Goal: Task Accomplishment & Management: Use online tool/utility

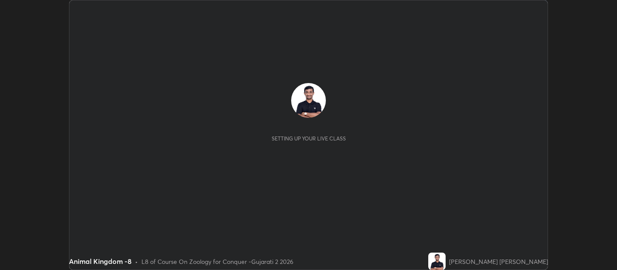
scroll to position [270, 617]
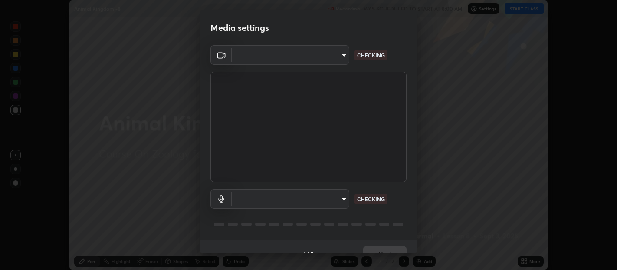
type input "b487a0c9c9d09bbbb380115422a62fd2740c7016d7b14ac64127474a774b5f74"
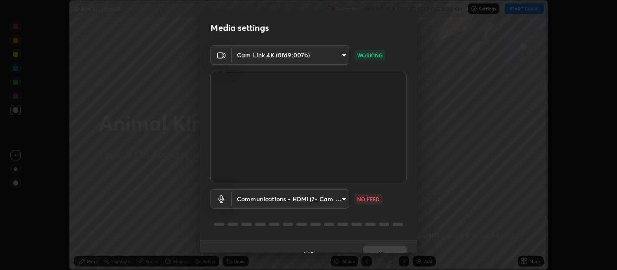
scroll to position [15, 0]
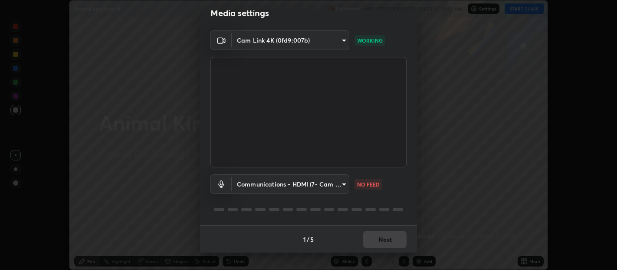
click at [343, 184] on body "Erase all Animal Kingdom -8 Recording WAS SCHEDULED TO START AT 8:00 AM Setting…" at bounding box center [308, 135] width 617 height 270
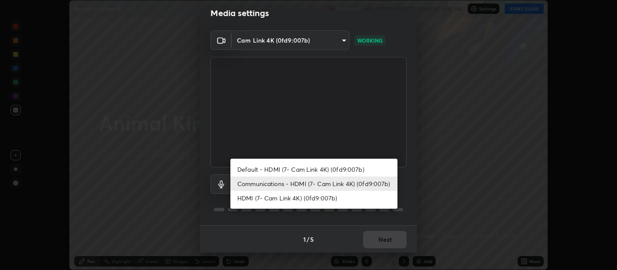
click at [271, 197] on li "HDMI (7- Cam Link 4K) (0fd9:007b)" at bounding box center [313, 198] width 167 height 14
type input "1f088cb8f6eaa19ab501f691eae4b9cba8bc85695ff03466f0d6fb4cba3b7b32"
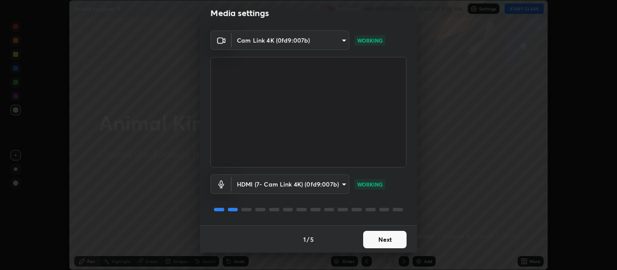
click at [380, 242] on button "Next" at bounding box center [384, 238] width 43 height 17
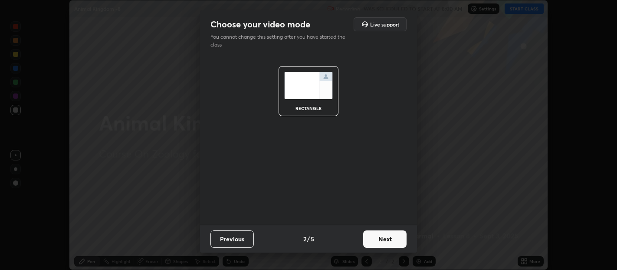
scroll to position [0, 0]
click at [382, 236] on button "Next" at bounding box center [384, 238] width 43 height 17
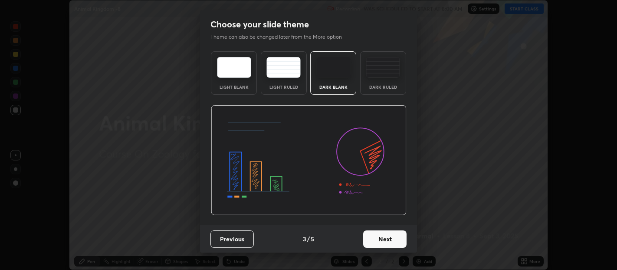
click at [380, 76] on img at bounding box center [383, 67] width 34 height 21
click at [384, 239] on button "Next" at bounding box center [384, 238] width 43 height 17
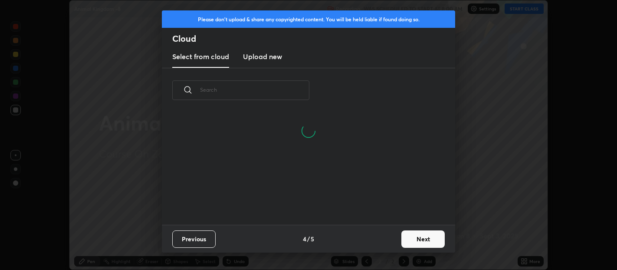
click at [419, 240] on button "Next" at bounding box center [422, 238] width 43 height 17
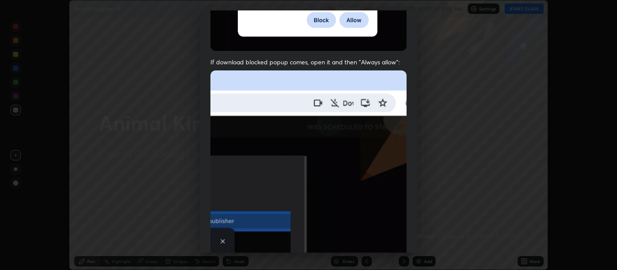
scroll to position [192, 0]
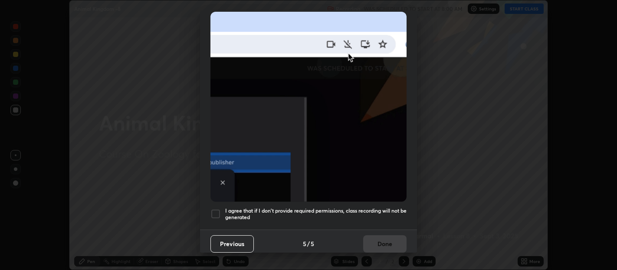
click at [218, 208] on div at bounding box center [215, 213] width 10 height 10
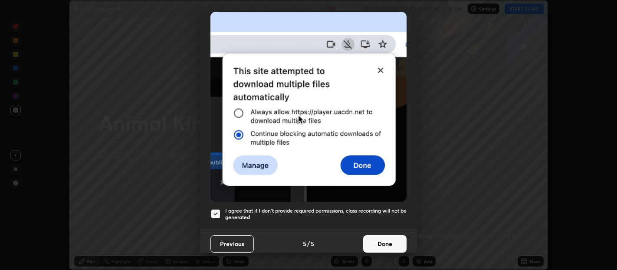
click at [378, 236] on button "Done" at bounding box center [384, 243] width 43 height 17
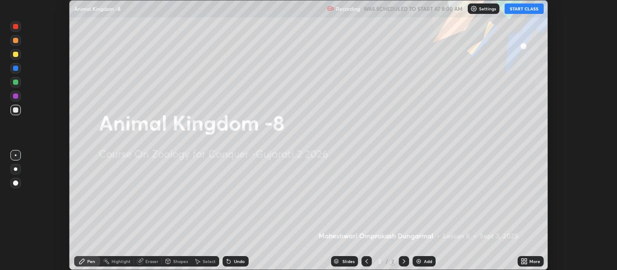
click at [526, 7] on button "START CLASS" at bounding box center [524, 8] width 39 height 10
click at [526, 262] on icon at bounding box center [526, 262] width 2 height 2
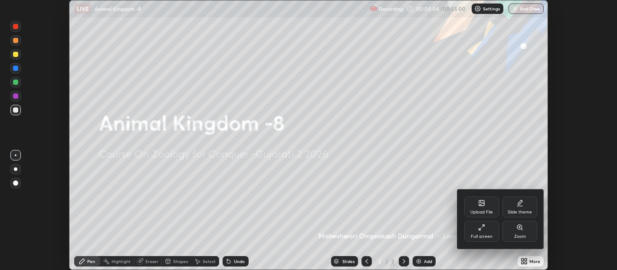
click at [479, 203] on icon at bounding box center [481, 202] width 5 height 5
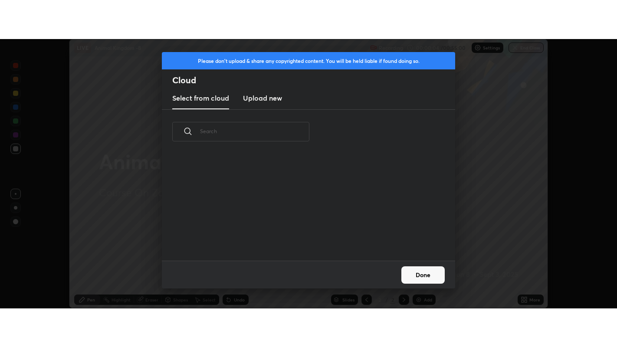
scroll to position [107, 279]
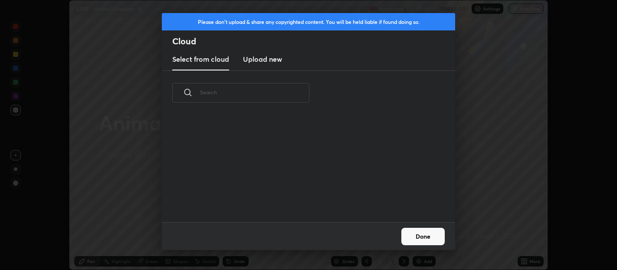
click at [267, 60] on h3 "Upload new" at bounding box center [262, 59] width 39 height 10
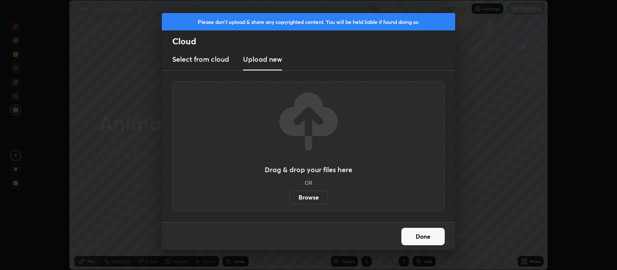
click at [310, 197] on label "Browse" at bounding box center [308, 197] width 39 height 14
click at [289, 197] on input "Browse" at bounding box center [289, 197] width 0 height 14
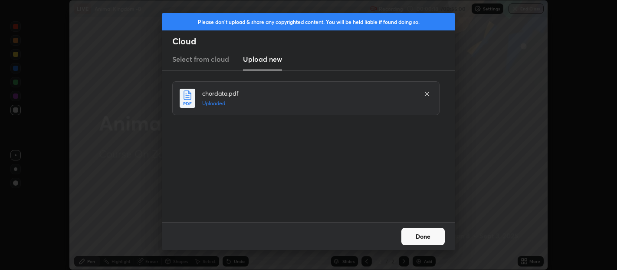
click at [421, 233] on button "Done" at bounding box center [422, 235] width 43 height 17
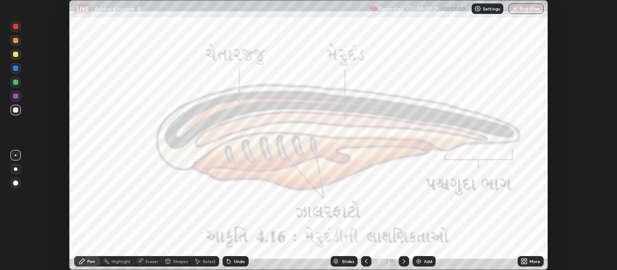
click at [522, 259] on icon at bounding box center [523, 259] width 2 height 2
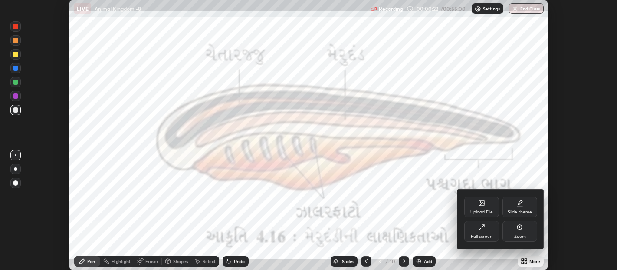
click at [476, 231] on div "Full screen" at bounding box center [481, 230] width 35 height 21
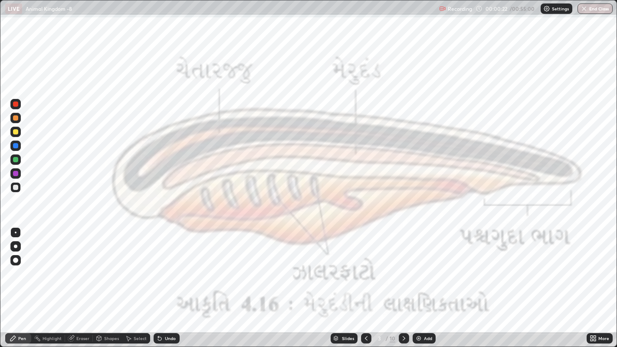
scroll to position [347, 617]
click at [404, 269] on icon at bounding box center [404, 338] width 7 height 7
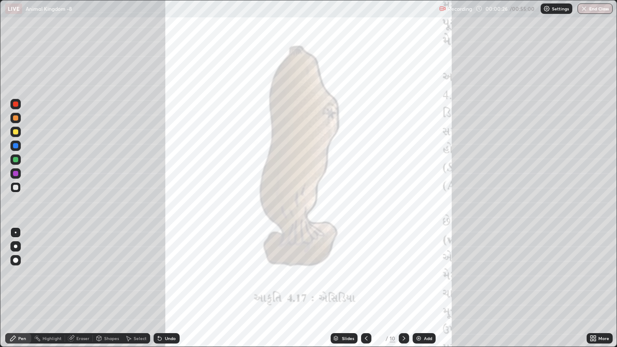
click at [401, 269] on div at bounding box center [404, 338] width 10 height 10
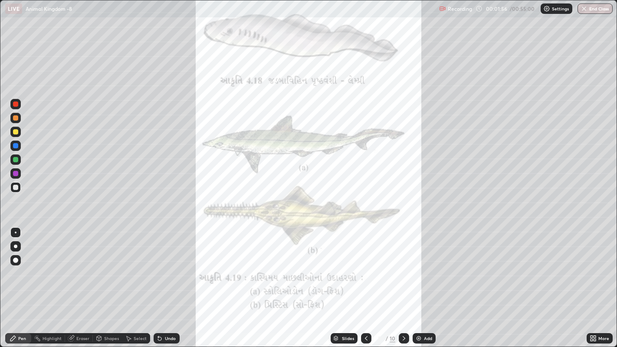
click at [15, 132] on div at bounding box center [15, 131] width 5 height 5
click at [403, 269] on icon at bounding box center [404, 338] width 7 height 7
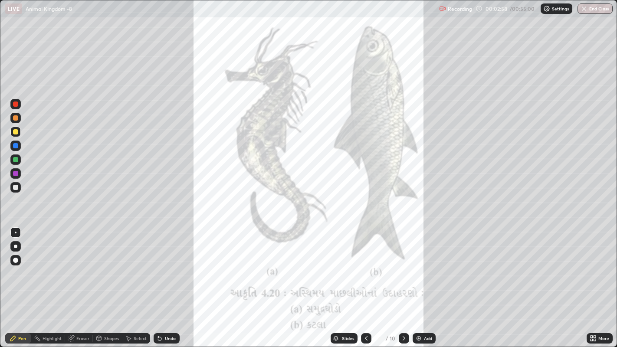
click at [365, 269] on icon at bounding box center [366, 338] width 7 height 7
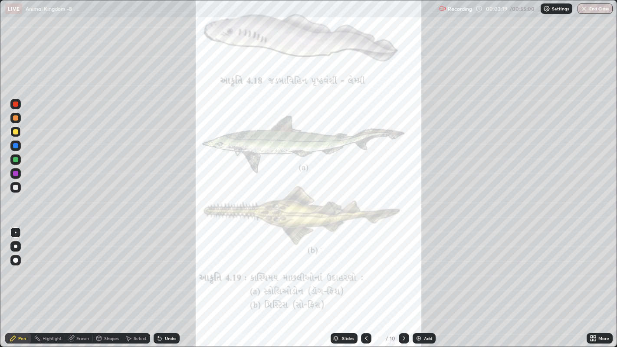
click at [403, 269] on icon at bounding box center [404, 338] width 7 height 7
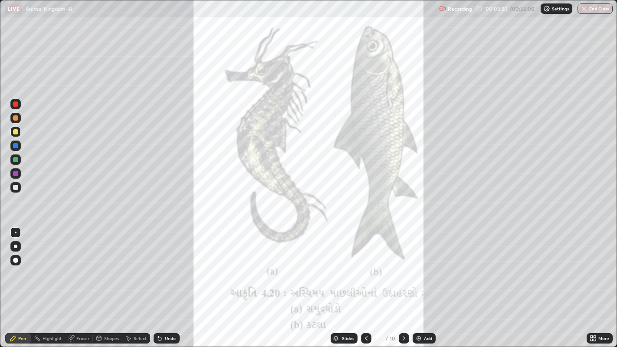
click at [416, 269] on img at bounding box center [418, 338] width 7 height 7
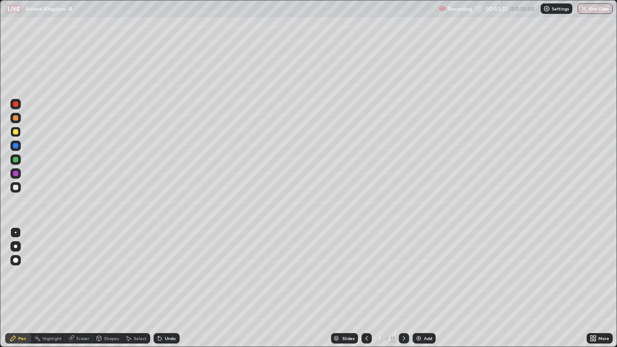
click at [110, 269] on div "Shapes" at bounding box center [111, 338] width 15 height 4
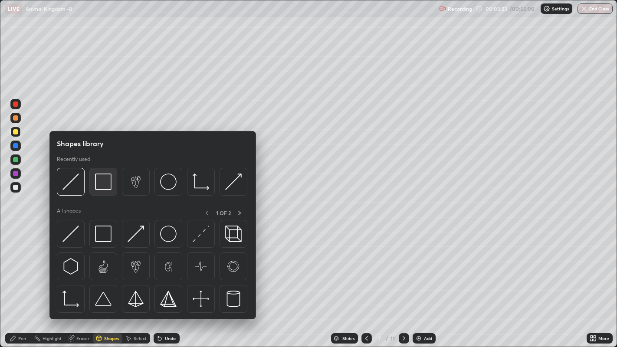
click at [106, 183] on img at bounding box center [103, 182] width 16 height 16
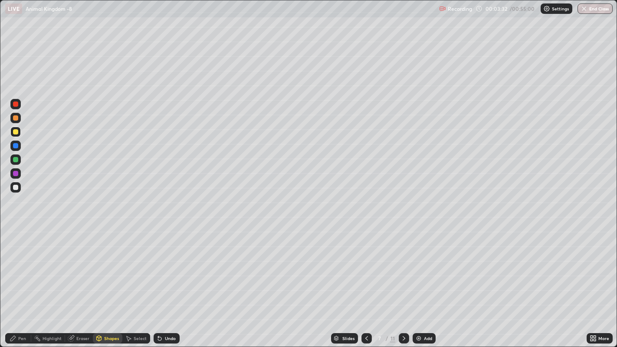
click at [19, 269] on div "Pen" at bounding box center [22, 338] width 8 height 4
click at [158, 269] on icon at bounding box center [159, 338] width 3 height 3
click at [99, 269] on icon at bounding box center [99, 339] width 0 height 3
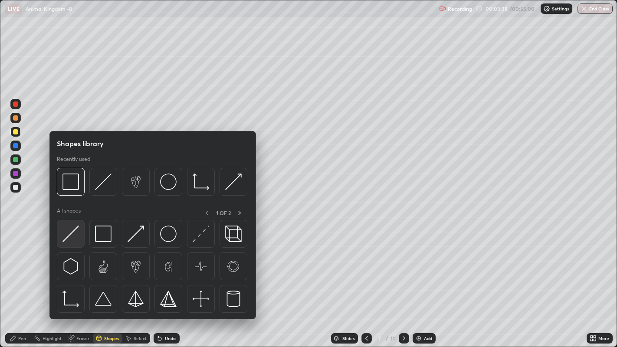
click at [71, 237] on img at bounding box center [70, 234] width 16 height 16
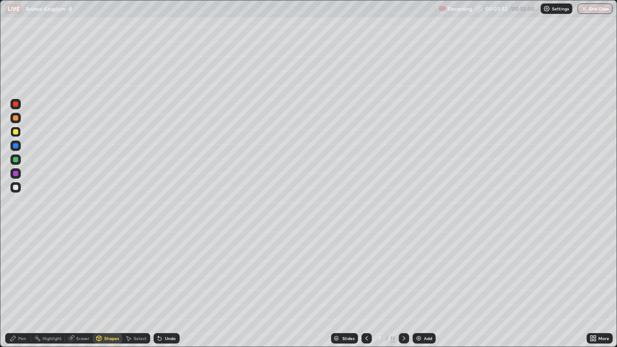
click at [15, 187] on div at bounding box center [15, 187] width 5 height 5
click at [19, 269] on div "Pen" at bounding box center [18, 338] width 26 height 10
click at [16, 263] on div at bounding box center [15, 260] width 10 height 10
click at [128, 269] on icon at bounding box center [129, 338] width 5 height 5
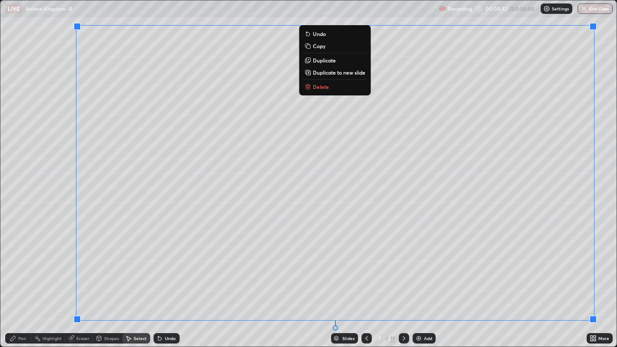
click at [344, 71] on p "Duplicate to new slide" at bounding box center [339, 72] width 53 height 7
click at [336, 71] on p "Duplicate to new slide" at bounding box center [339, 72] width 53 height 7
click at [323, 72] on p "Duplicate to new slide" at bounding box center [339, 72] width 53 height 7
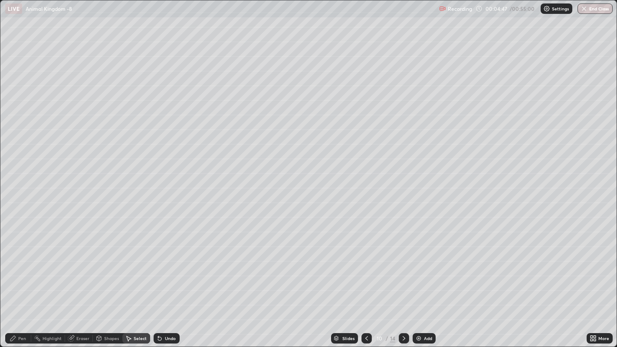
click at [130, 269] on icon at bounding box center [128, 338] width 7 height 7
click at [335, 269] on icon at bounding box center [336, 339] width 4 height 1
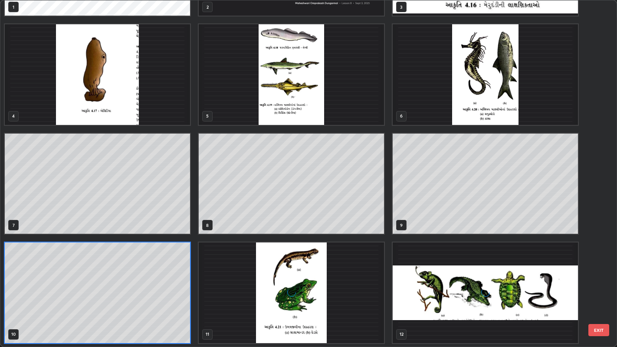
scroll to position [344, 612]
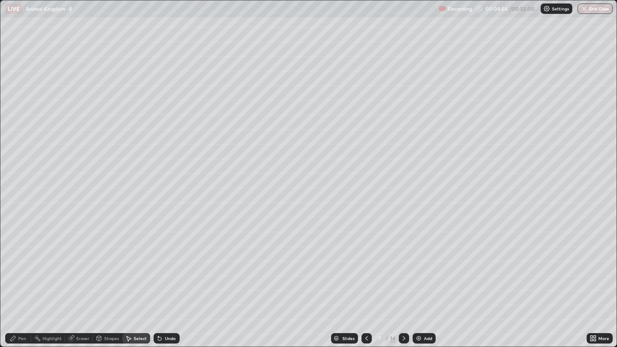
click at [17, 269] on div "Pen" at bounding box center [18, 338] width 26 height 10
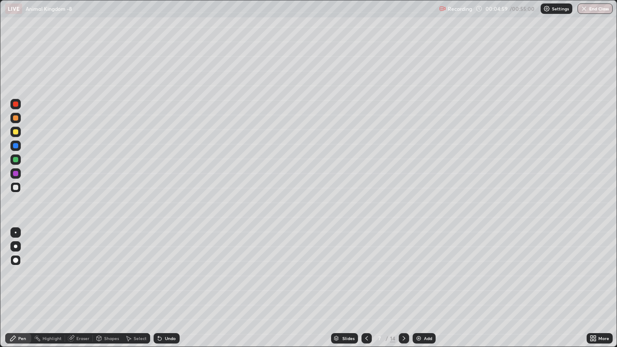
click at [15, 160] on div at bounding box center [15, 159] width 5 height 5
click at [15, 232] on div at bounding box center [16, 233] width 2 height 2
click at [164, 269] on div "Undo" at bounding box center [167, 338] width 26 height 10
click at [169, 269] on div "Undo" at bounding box center [170, 338] width 11 height 4
click at [14, 132] on div at bounding box center [15, 131] width 5 height 5
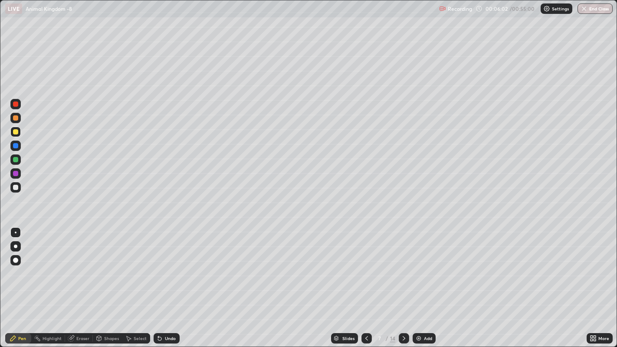
click at [15, 159] on div at bounding box center [15, 159] width 5 height 5
click at [18, 133] on div at bounding box center [15, 132] width 10 height 10
click at [15, 189] on div at bounding box center [15, 187] width 5 height 5
click at [365, 269] on icon at bounding box center [366, 338] width 7 height 7
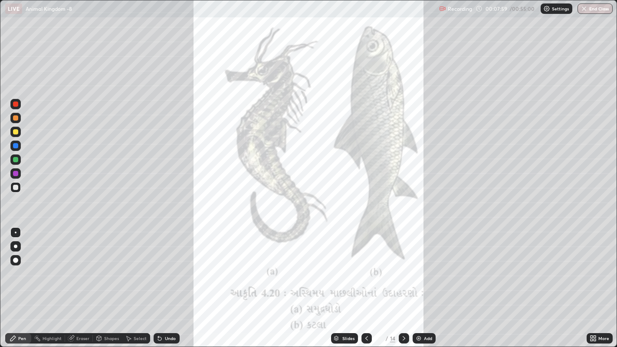
click at [363, 269] on icon at bounding box center [366, 338] width 7 height 7
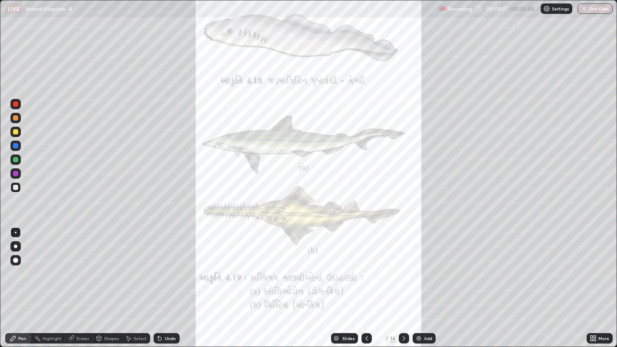
click at [403, 269] on icon at bounding box center [404, 338] width 7 height 7
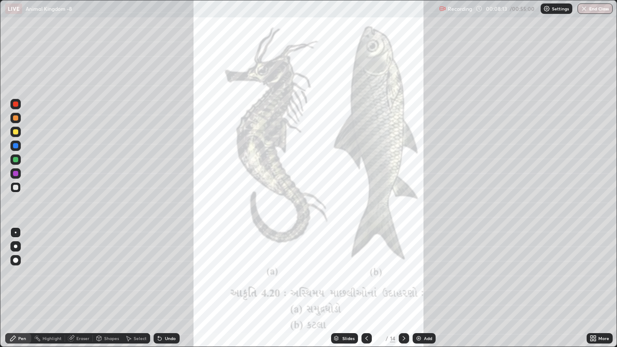
click at [403, 269] on icon at bounding box center [404, 338] width 7 height 7
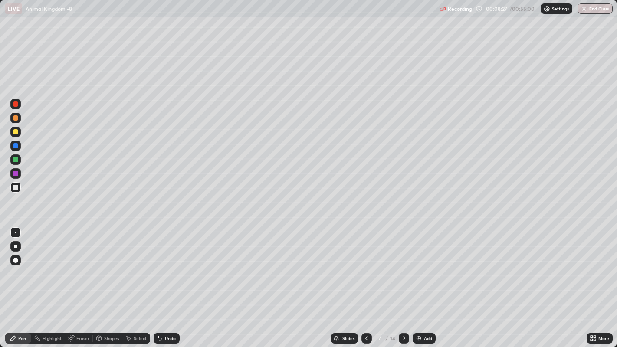
click at [16, 132] on div at bounding box center [15, 131] width 5 height 5
click at [14, 186] on div at bounding box center [15, 187] width 5 height 5
click at [17, 259] on div at bounding box center [15, 260] width 5 height 5
click at [15, 232] on div at bounding box center [16, 233] width 2 height 2
click at [366, 269] on icon at bounding box center [366, 338] width 7 height 7
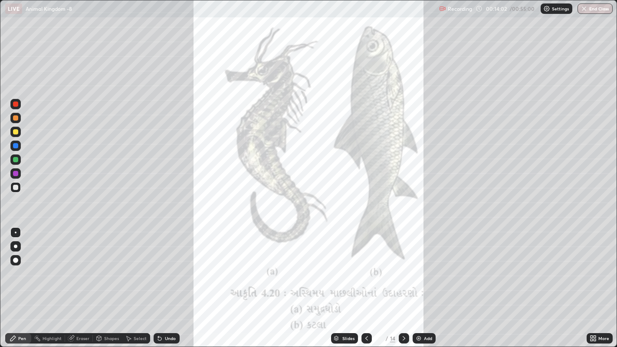
click at [403, 269] on icon at bounding box center [404, 338] width 7 height 7
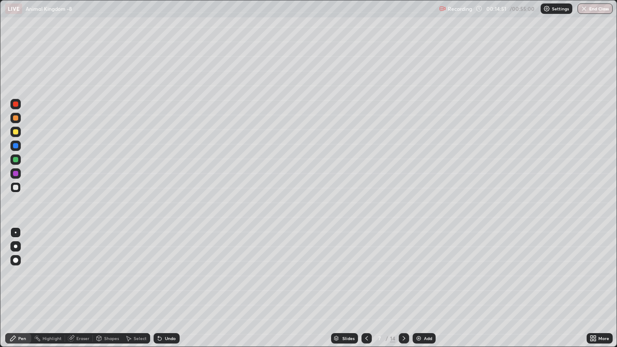
click at [162, 269] on icon at bounding box center [159, 338] width 7 height 7
click at [160, 269] on icon at bounding box center [159, 338] width 7 height 7
click at [161, 269] on icon at bounding box center [159, 338] width 7 height 7
click at [404, 269] on icon at bounding box center [404, 338] width 7 height 7
click at [16, 133] on div at bounding box center [15, 131] width 5 height 5
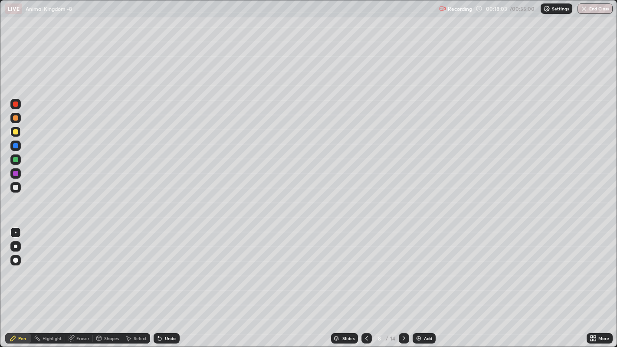
click at [15, 160] on div at bounding box center [15, 159] width 5 height 5
click at [16, 188] on div at bounding box center [15, 187] width 5 height 5
click at [5, 269] on div "Pen" at bounding box center [18, 338] width 26 height 10
click at [157, 269] on div "Undo" at bounding box center [167, 338] width 26 height 10
click at [129, 269] on icon at bounding box center [128, 338] width 7 height 7
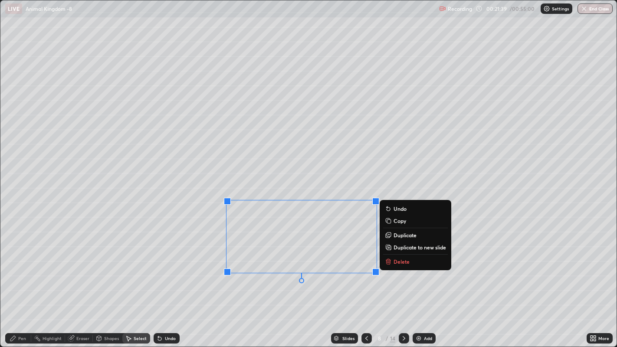
click at [388, 233] on icon at bounding box center [389, 235] width 4 height 4
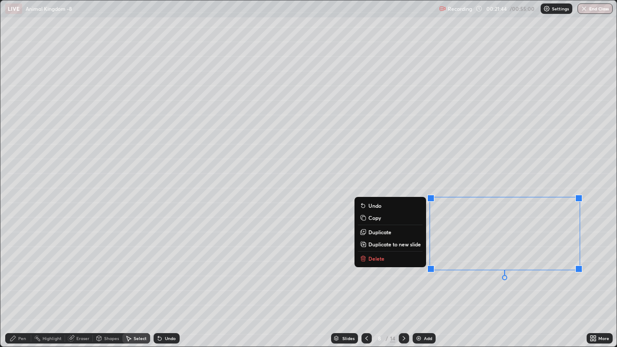
click at [483, 269] on div "0 ° Undo Copy Duplicate Duplicate to new slide Delete" at bounding box center [308, 173] width 617 height 347
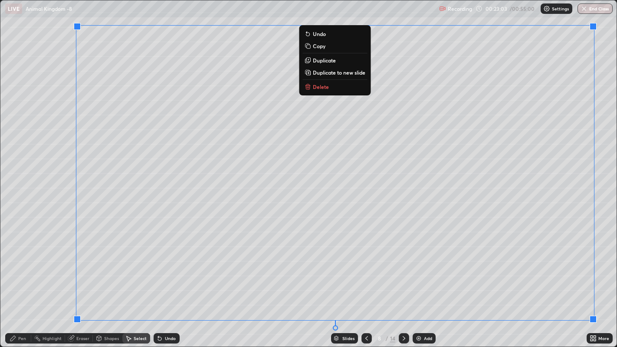
click at [32, 78] on div "0 ° Undo Copy Duplicate Duplicate to new slide Delete" at bounding box center [308, 173] width 617 height 347
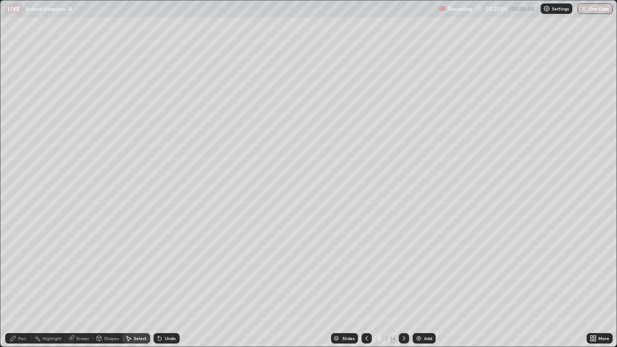
click at [22, 112] on div "Erase all" at bounding box center [15, 173] width 21 height 312
click at [21, 269] on div "Pen" at bounding box center [22, 338] width 8 height 4
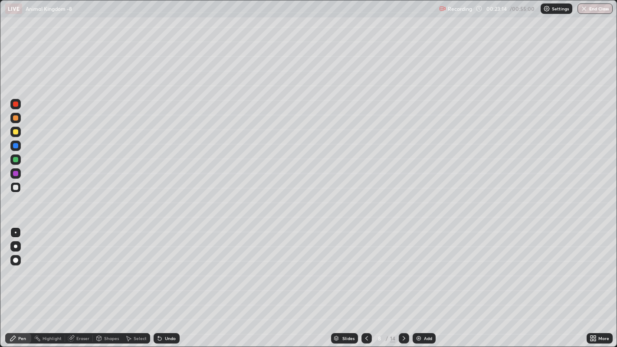
click at [14, 171] on div at bounding box center [15, 173] width 5 height 5
click at [16, 260] on div at bounding box center [15, 260] width 5 height 5
click at [402, 269] on icon at bounding box center [404, 338] width 7 height 7
click at [15, 117] on div at bounding box center [15, 117] width 5 height 5
click at [15, 187] on div at bounding box center [15, 187] width 5 height 5
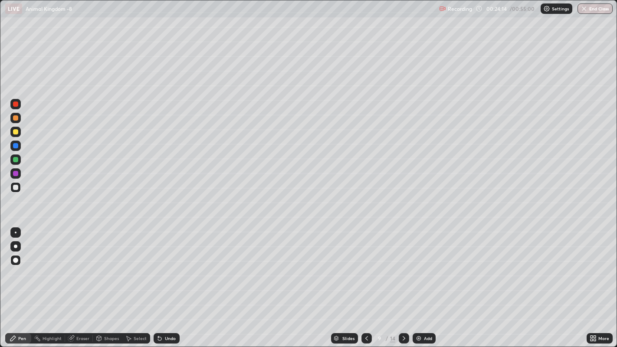
click at [15, 232] on div at bounding box center [16, 233] width 2 height 2
click at [16, 118] on div at bounding box center [15, 117] width 5 height 5
click at [14, 260] on div at bounding box center [15, 260] width 5 height 5
click at [158, 269] on icon at bounding box center [159, 338] width 3 height 3
click at [16, 189] on div at bounding box center [15, 187] width 5 height 5
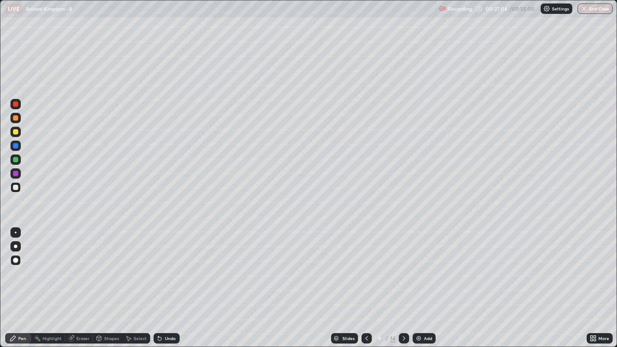
click at [128, 269] on icon at bounding box center [128, 338] width 7 height 7
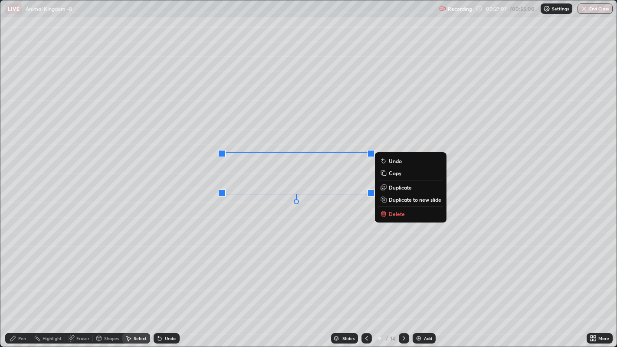
click at [386, 185] on icon at bounding box center [384, 187] width 4 height 4
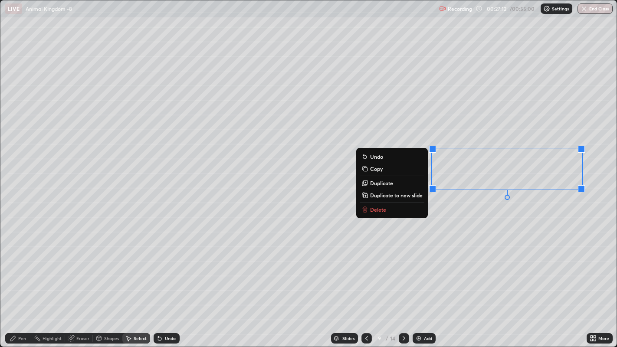
click at [252, 269] on div "0 ° Undo Copy Duplicate Duplicate to new slide Delete" at bounding box center [308, 173] width 617 height 347
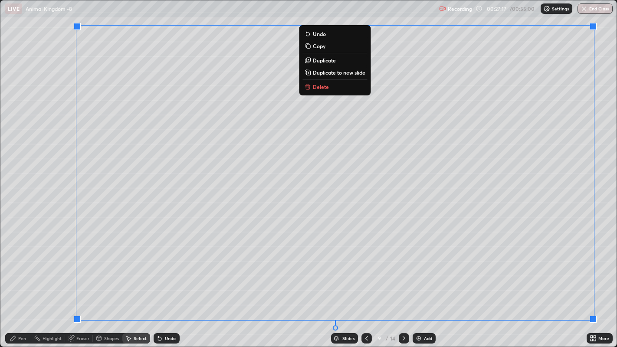
click at [24, 259] on div "Erase all" at bounding box center [15, 173] width 21 height 312
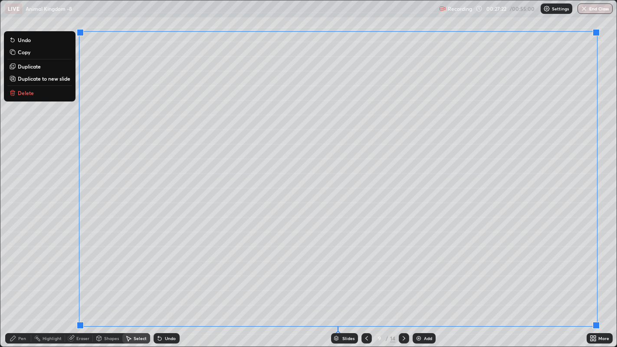
click at [20, 269] on div "Pen" at bounding box center [18, 338] width 26 height 10
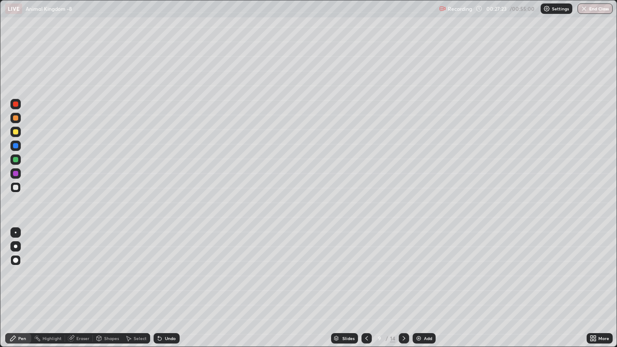
click at [15, 232] on div at bounding box center [16, 233] width 2 height 2
click at [15, 246] on div at bounding box center [15, 246] width 3 height 3
click at [15, 232] on div at bounding box center [16, 233] width 2 height 2
click at [80, 269] on div "Eraser" at bounding box center [82, 338] width 13 height 4
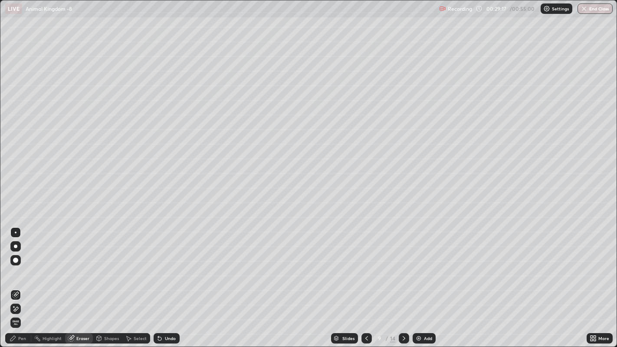
click at [20, 269] on div "Pen" at bounding box center [22, 338] width 8 height 4
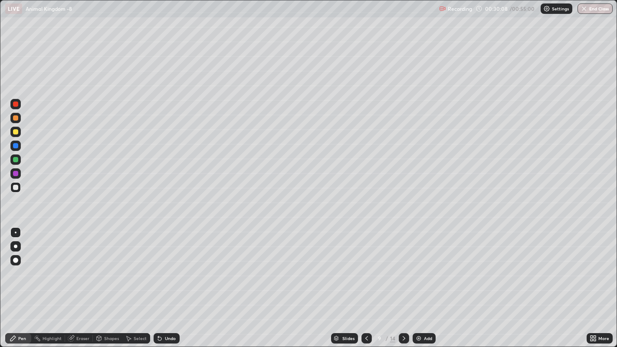
click at [335, 269] on icon at bounding box center [336, 339] width 4 height 1
click at [401, 269] on icon at bounding box center [404, 338] width 7 height 7
click at [17, 265] on div at bounding box center [15, 260] width 10 height 10
click at [15, 132] on div at bounding box center [15, 131] width 5 height 5
click at [76, 269] on div "Eraser" at bounding box center [82, 338] width 13 height 4
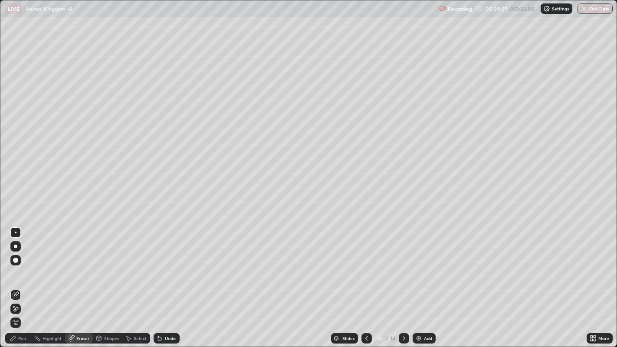
click at [23, 269] on div "Pen" at bounding box center [18, 338] width 26 height 10
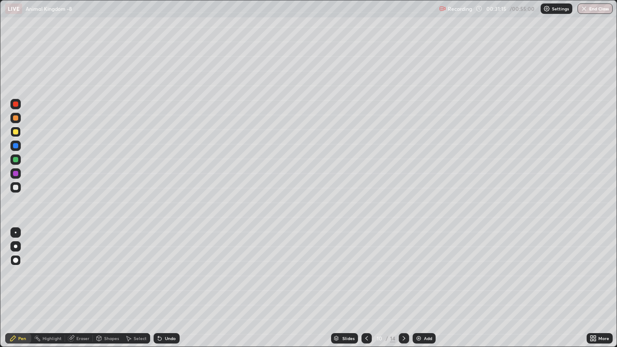
click at [163, 269] on div "Undo" at bounding box center [167, 338] width 26 height 10
click at [162, 269] on icon at bounding box center [159, 338] width 7 height 7
click at [165, 269] on div "Undo" at bounding box center [170, 338] width 11 height 4
click at [161, 269] on icon at bounding box center [159, 338] width 7 height 7
click at [165, 269] on div "Undo" at bounding box center [167, 338] width 26 height 10
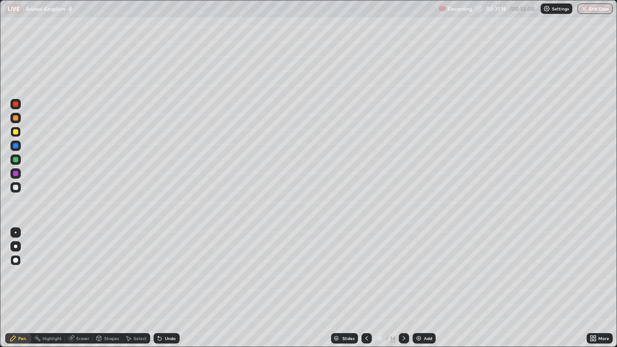
click at [165, 269] on div "Undo" at bounding box center [170, 338] width 11 height 4
click at [137, 269] on div "Select" at bounding box center [136, 338] width 28 height 10
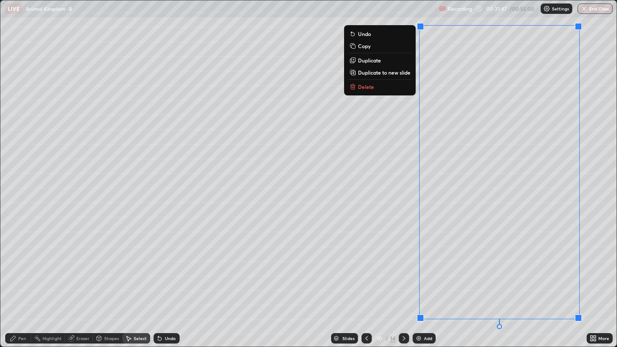
click at [362, 221] on div "0 ° Undo Copy Duplicate Duplicate to new slide Delete" at bounding box center [308, 173] width 617 height 347
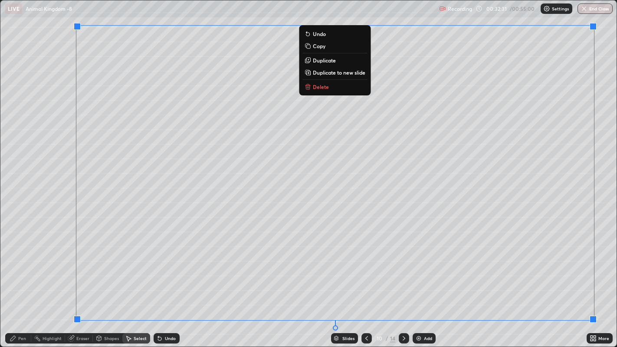
click at [99, 124] on div "0 ° Undo Copy Duplicate Duplicate to new slide Delete" at bounding box center [308, 173] width 617 height 347
click at [25, 85] on div "Erase all" at bounding box center [15, 173] width 21 height 312
click at [20, 41] on div "Erase all" at bounding box center [15, 173] width 21 height 312
click at [324, 184] on div "0 ° Undo Copy Duplicate Duplicate to new slide Delete" at bounding box center [308, 173] width 617 height 347
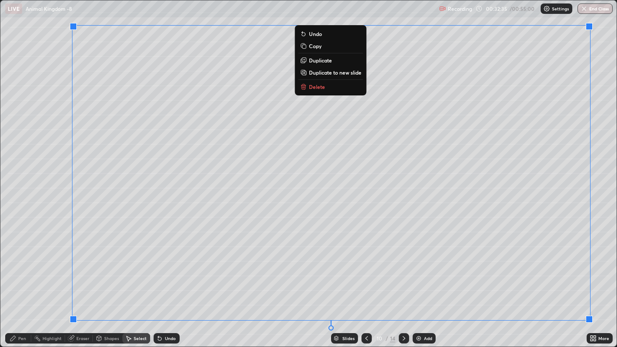
click at [327, 183] on div "0 ° Undo Copy Duplicate Duplicate to new slide Delete" at bounding box center [308, 173] width 617 height 347
click at [302, 34] on icon at bounding box center [303, 34] width 3 height 3
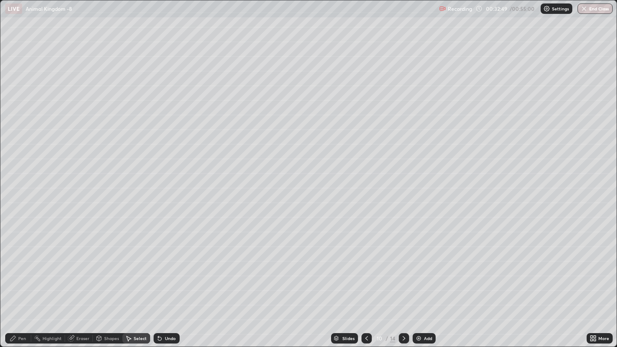
click at [21, 269] on div "Pen" at bounding box center [22, 338] width 8 height 4
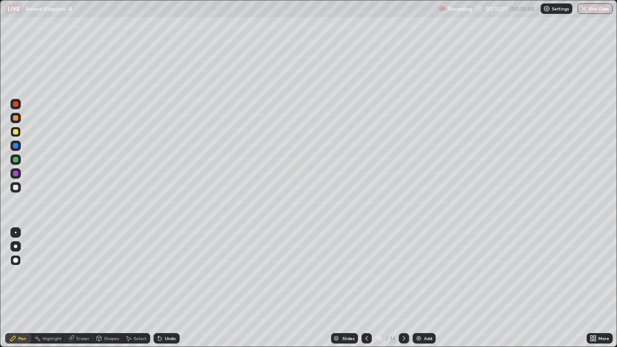
click at [15, 187] on div at bounding box center [15, 187] width 5 height 5
click at [15, 118] on div at bounding box center [15, 117] width 5 height 5
click at [15, 229] on div at bounding box center [15, 232] width 10 height 10
click at [15, 260] on div at bounding box center [15, 260] width 5 height 5
click at [15, 187] on div at bounding box center [15, 187] width 5 height 5
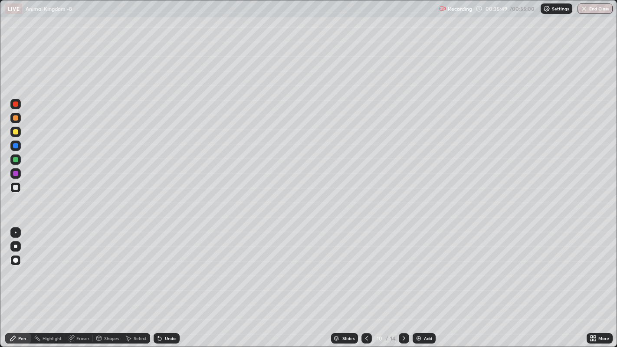
click at [17, 133] on div at bounding box center [15, 131] width 5 height 5
click at [15, 232] on div at bounding box center [16, 233] width 2 height 2
click at [16, 245] on div at bounding box center [15, 246] width 3 height 3
click at [15, 260] on div at bounding box center [15, 260] width 5 height 5
click at [20, 161] on div at bounding box center [15, 160] width 10 height 10
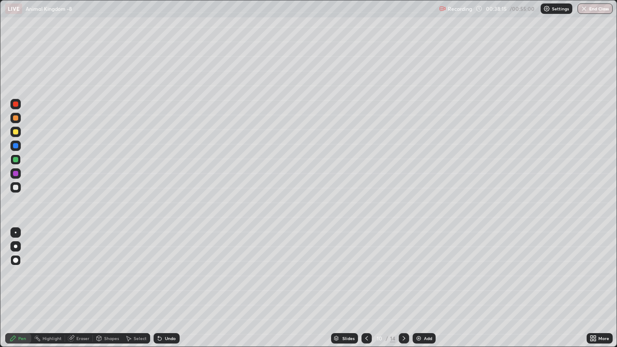
click at [15, 232] on div at bounding box center [16, 233] width 2 height 2
click at [493, 165] on icon at bounding box center [493, 165] width 1 height 1
click at [15, 256] on div at bounding box center [15, 260] width 10 height 10
click at [13, 260] on div at bounding box center [15, 260] width 5 height 5
click at [15, 232] on div at bounding box center [16, 233] width 2 height 2
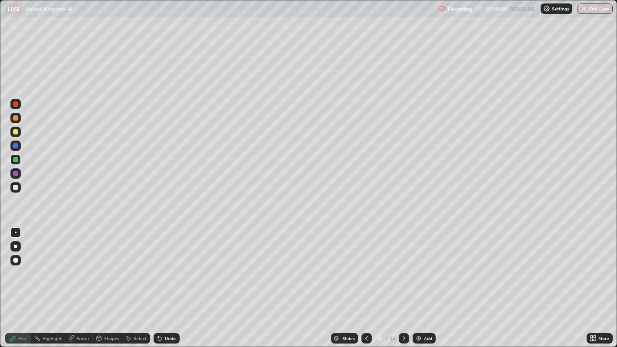
click at [164, 269] on div "Undo" at bounding box center [167, 338] width 26 height 10
click at [158, 269] on icon at bounding box center [159, 338] width 3 height 3
click at [16, 247] on div at bounding box center [15, 246] width 3 height 3
click at [404, 269] on div at bounding box center [404, 338] width 10 height 10
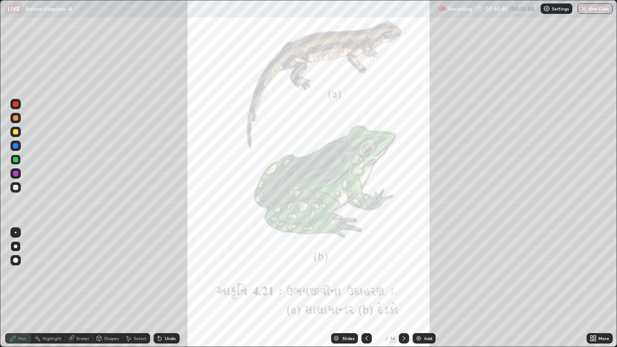
click at [403, 269] on icon at bounding box center [404, 338] width 7 height 7
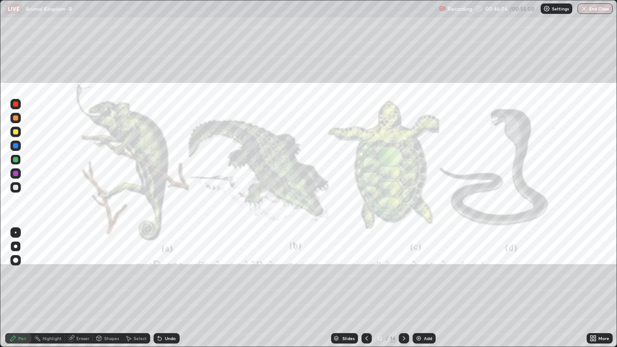
click at [404, 269] on icon at bounding box center [404, 338] width 7 height 7
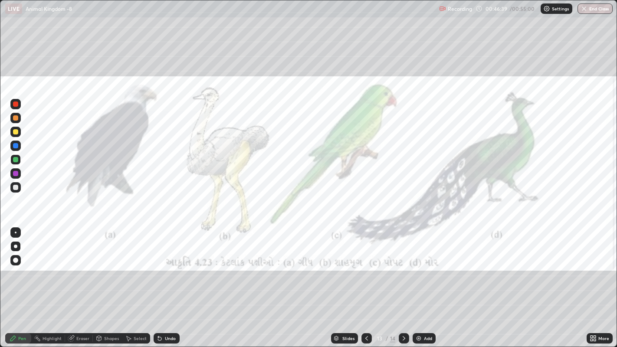
click at [408, 269] on div at bounding box center [404, 338] width 10 height 10
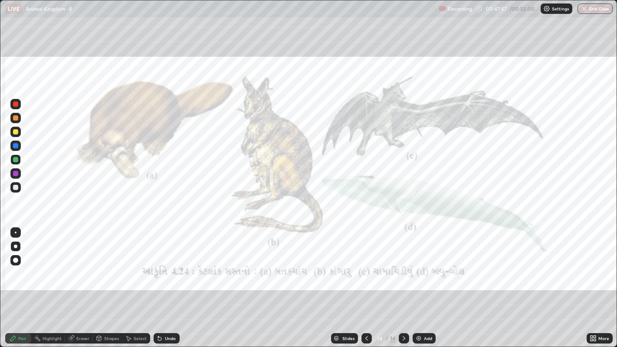
click at [421, 269] on div "Add" at bounding box center [424, 338] width 23 height 10
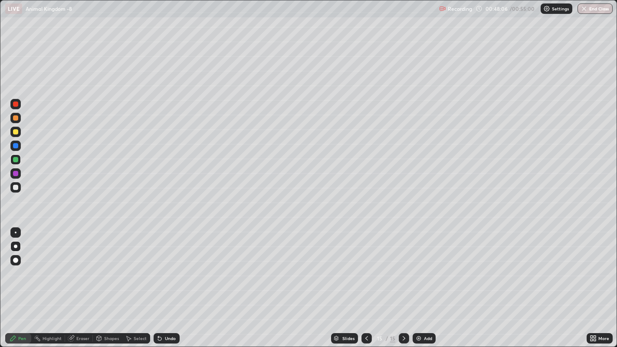
click at [15, 133] on div at bounding box center [15, 131] width 5 height 5
click at [15, 161] on div at bounding box center [15, 159] width 5 height 5
click at [499, 7] on div "00:54:13" at bounding box center [497, 8] width 24 height 5
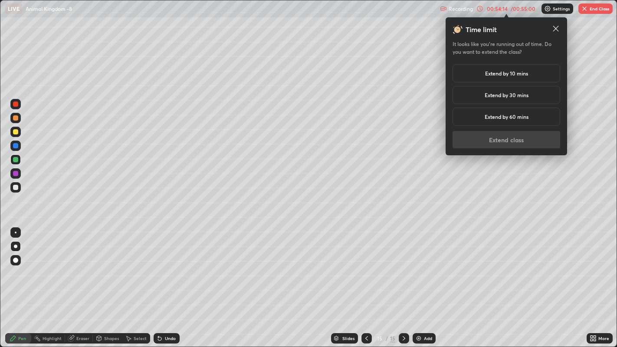
click at [494, 72] on h5 "Extend by 10 mins" at bounding box center [506, 73] width 43 height 8
click at [491, 141] on button "Extend class" at bounding box center [507, 139] width 108 height 17
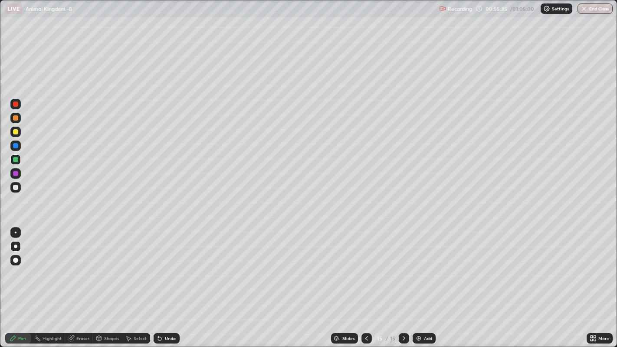
click at [594, 11] on button "End Class" at bounding box center [595, 8] width 35 height 10
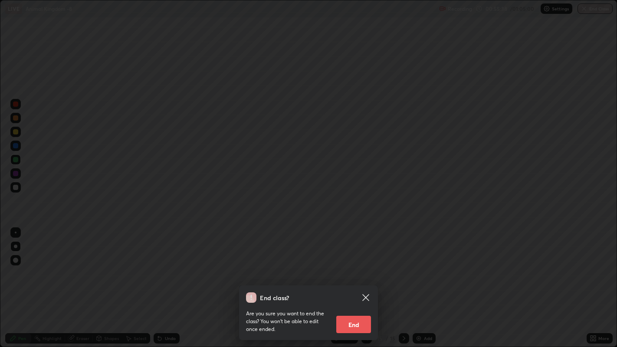
click at [348, 269] on button "End" at bounding box center [353, 324] width 35 height 17
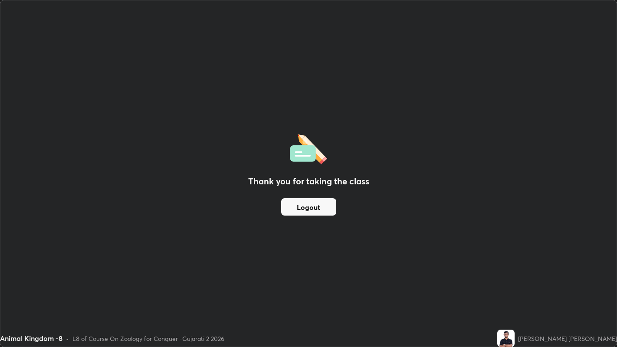
click at [314, 207] on button "Logout" at bounding box center [308, 206] width 55 height 17
